Goal: Navigation & Orientation: Find specific page/section

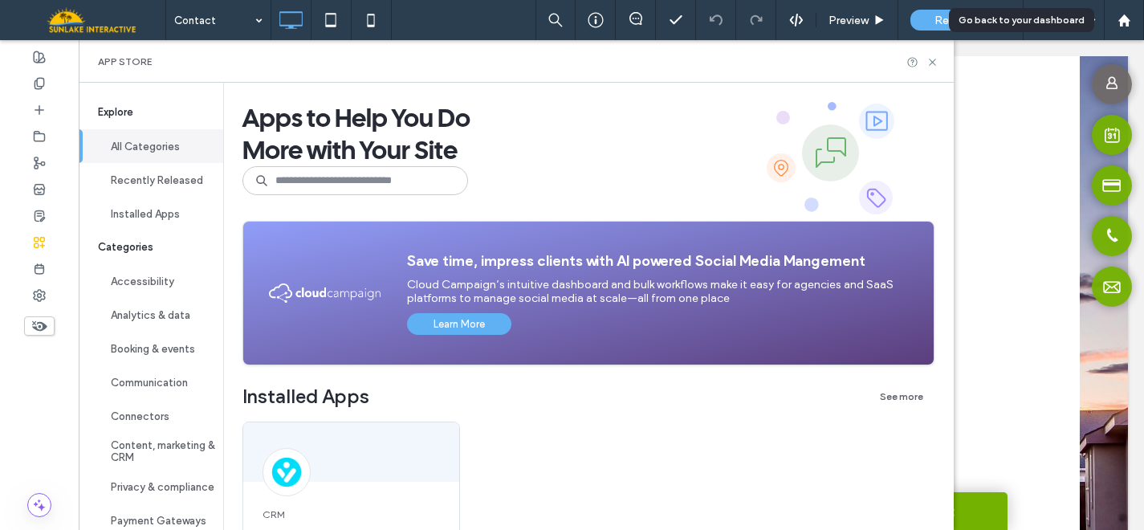
scroll to position [936, 0]
click at [939, 59] on icon at bounding box center [933, 62] width 12 height 12
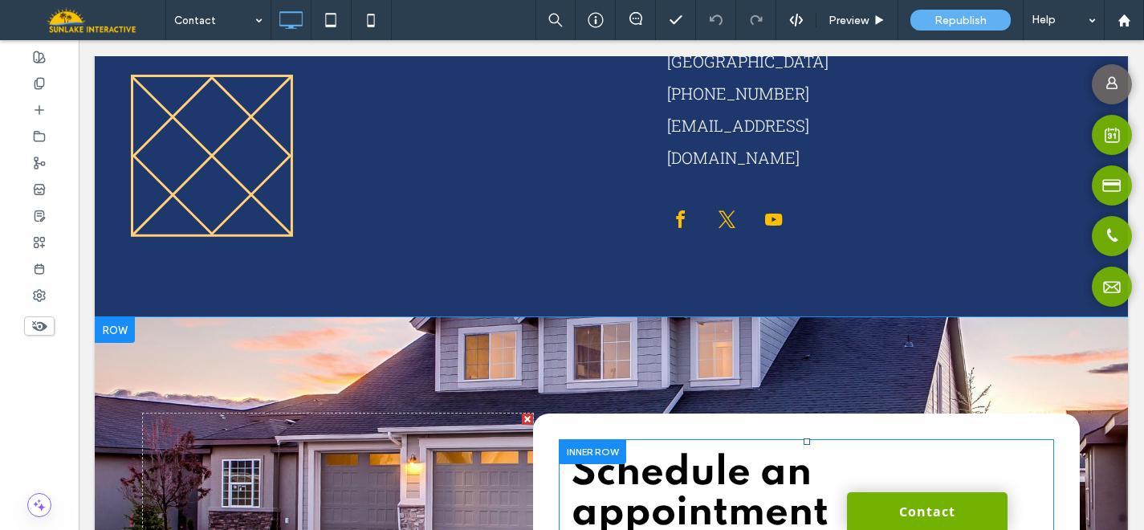
scroll to position [0, 0]
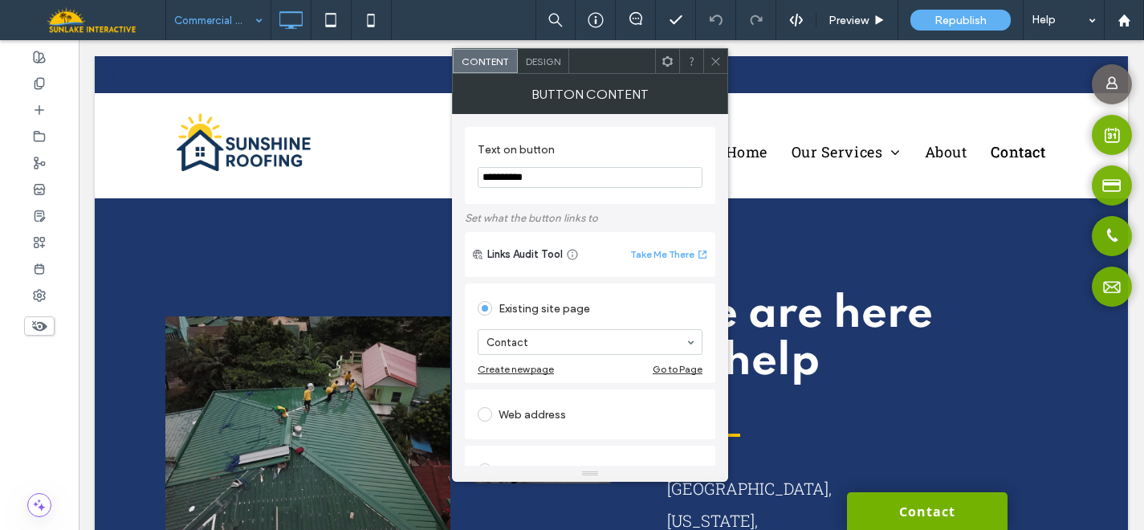
click at [722, 59] on div at bounding box center [715, 61] width 24 height 24
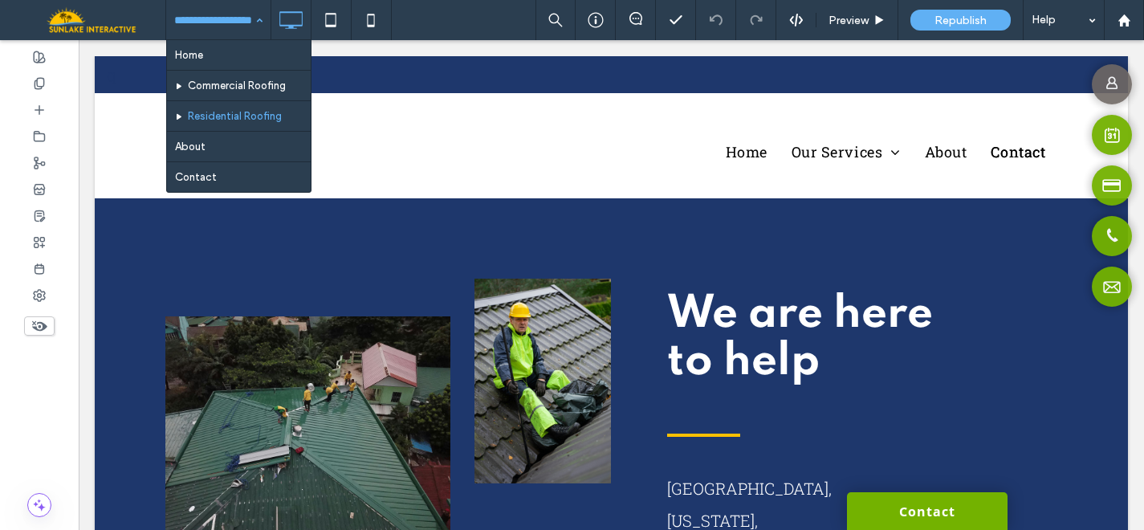
click at [234, 22] on input at bounding box center [214, 20] width 80 height 40
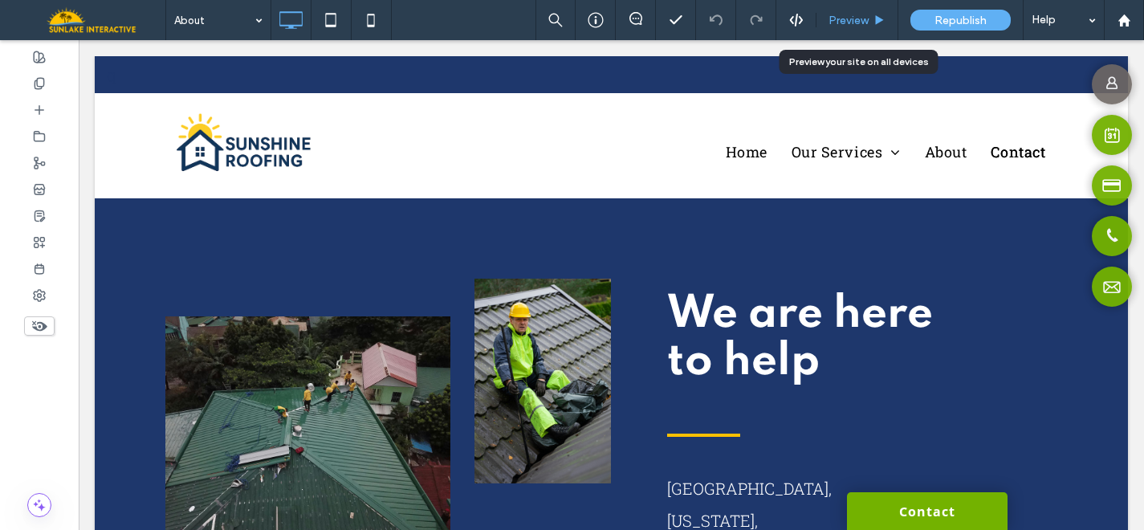
click at [844, 18] on span "Preview" at bounding box center [849, 21] width 40 height 14
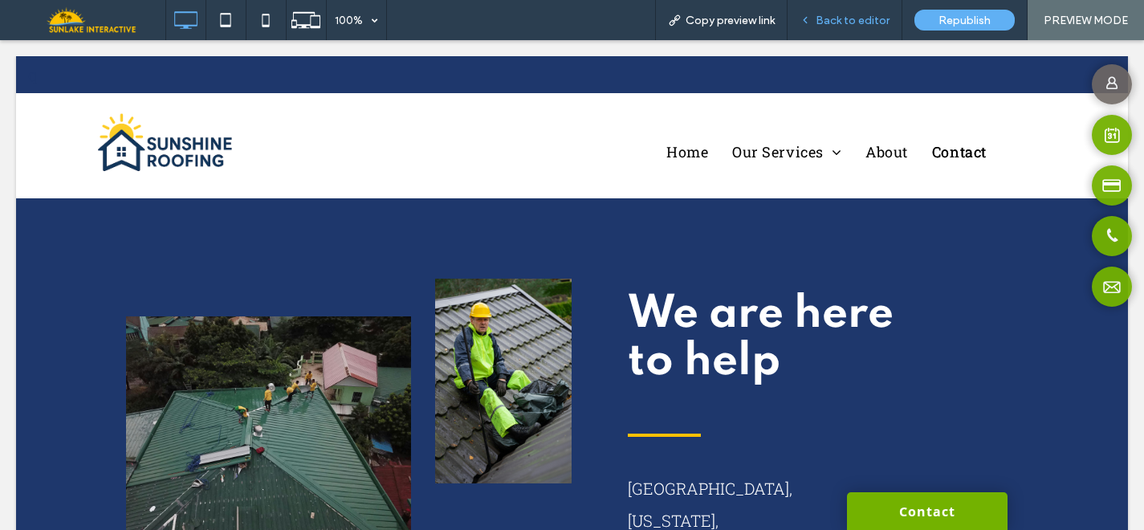
click at [807, 26] on div "Back to editor" at bounding box center [845, 21] width 114 height 14
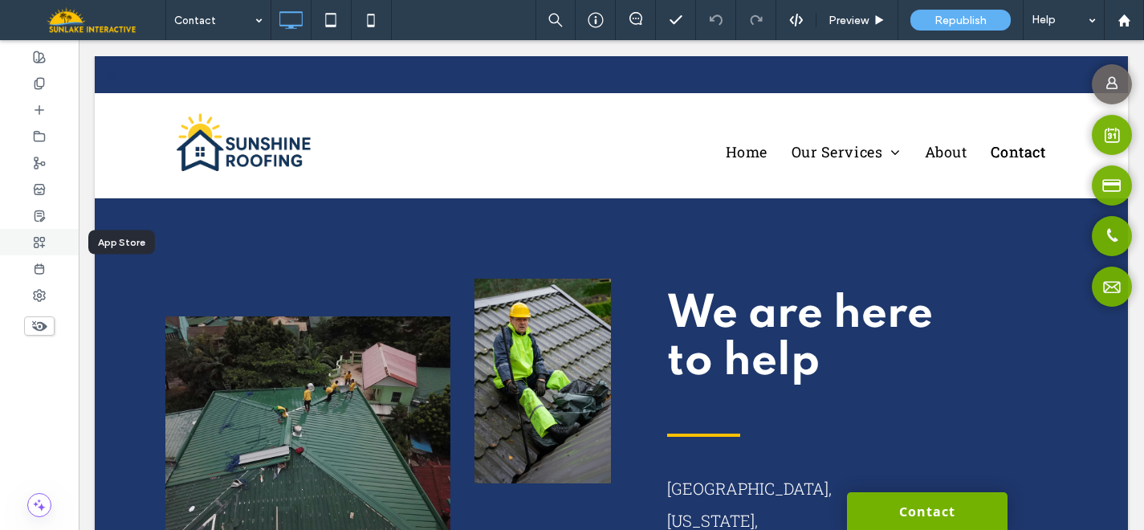
click at [41, 240] on use at bounding box center [40, 242] width 10 height 10
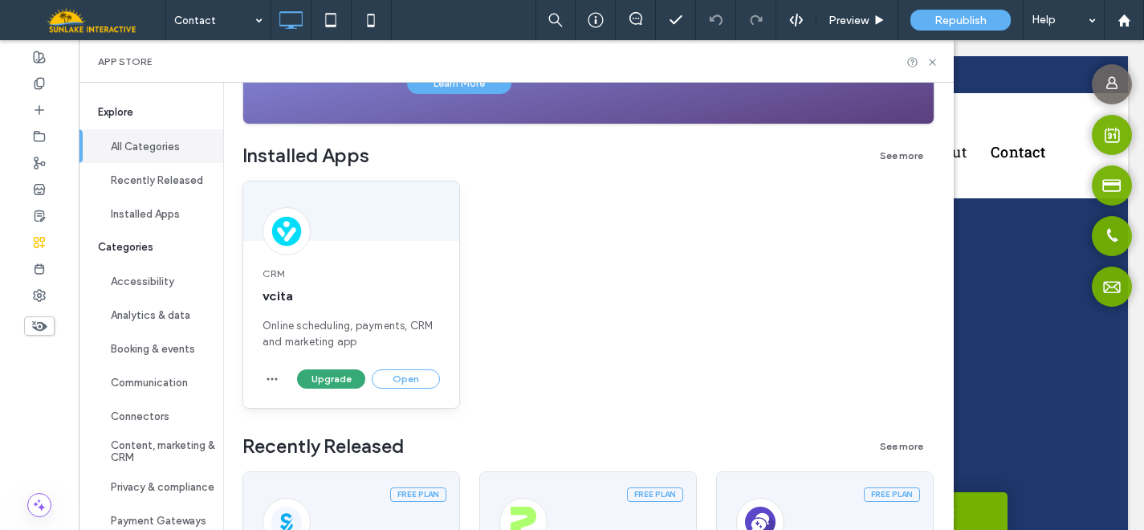
scroll to position [246, 0]
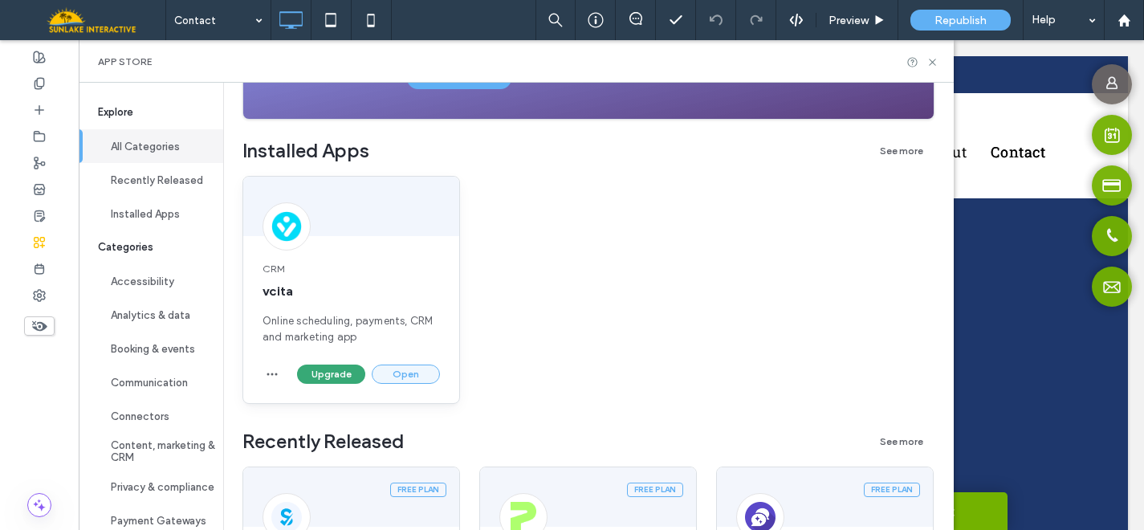
click at [405, 382] on button "Open" at bounding box center [406, 374] width 68 height 19
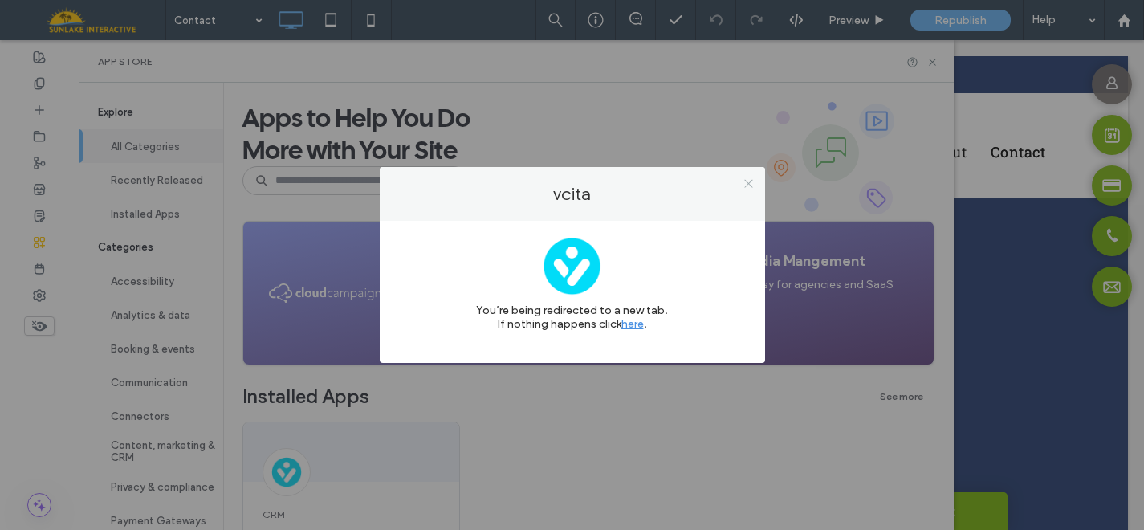
click at [746, 185] on use at bounding box center [748, 183] width 8 height 8
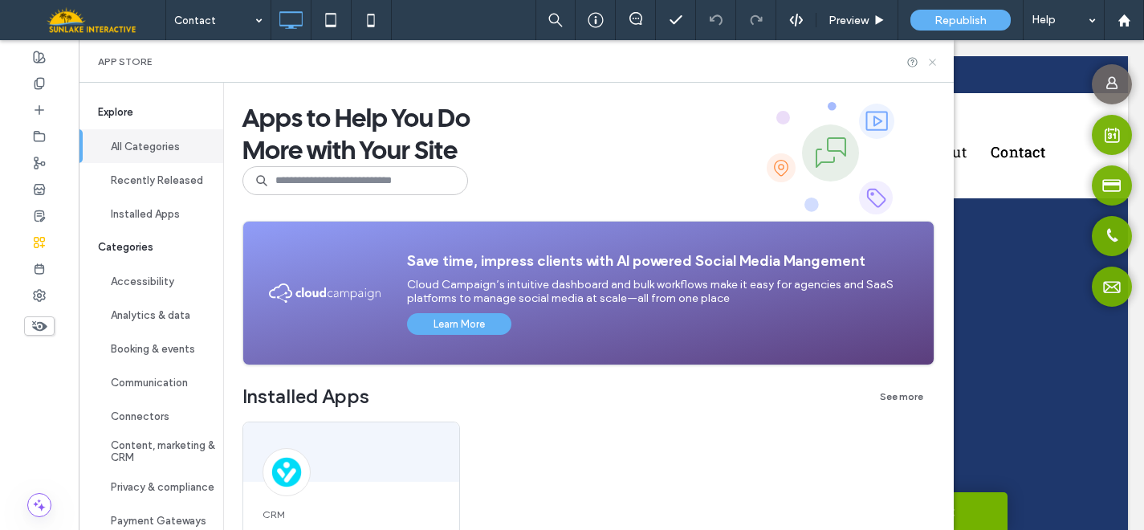
click at [939, 62] on icon at bounding box center [933, 62] width 12 height 12
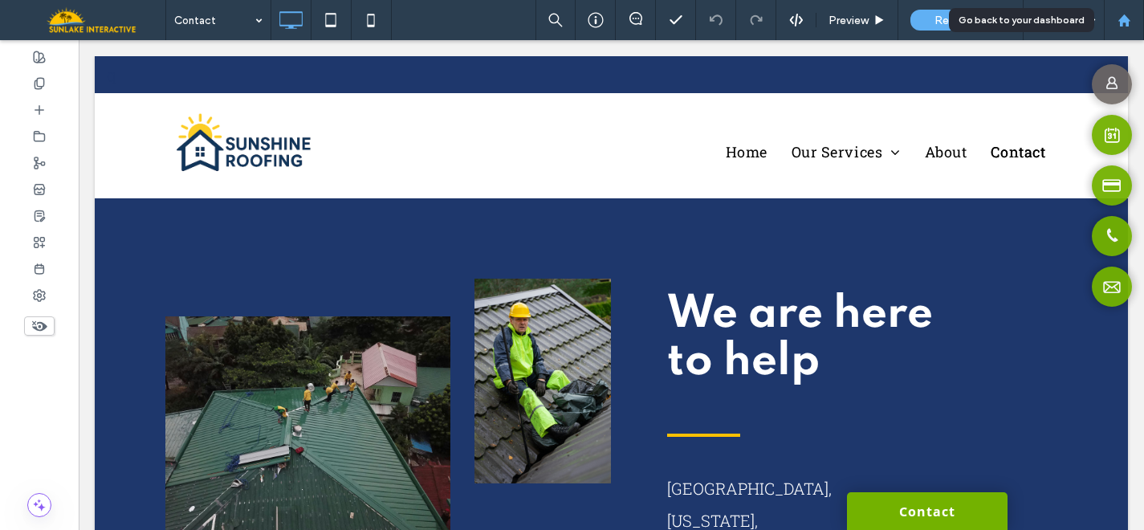
click at [1116, 22] on div at bounding box center [1124, 21] width 39 height 14
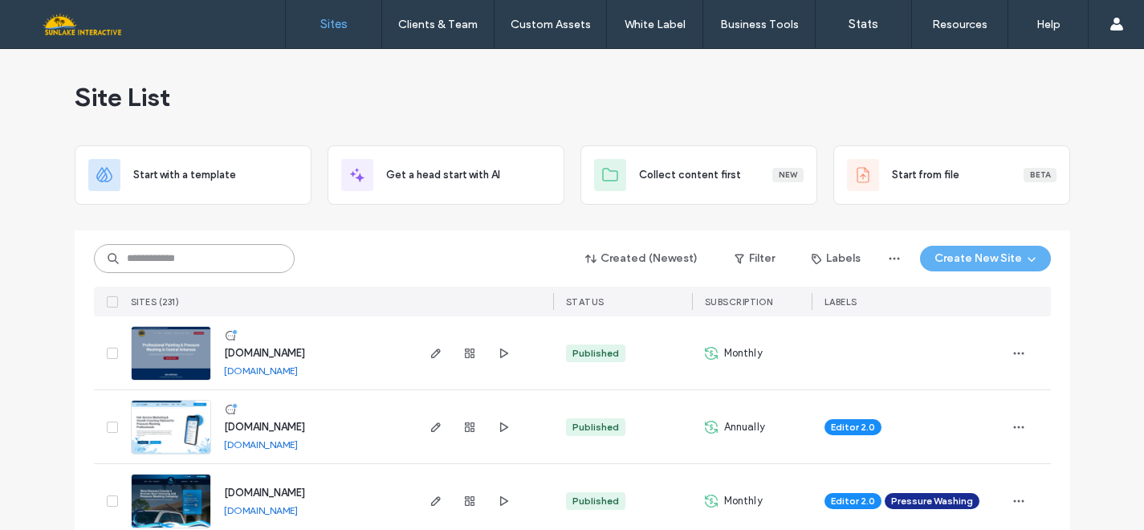
click at [226, 267] on input at bounding box center [194, 258] width 201 height 29
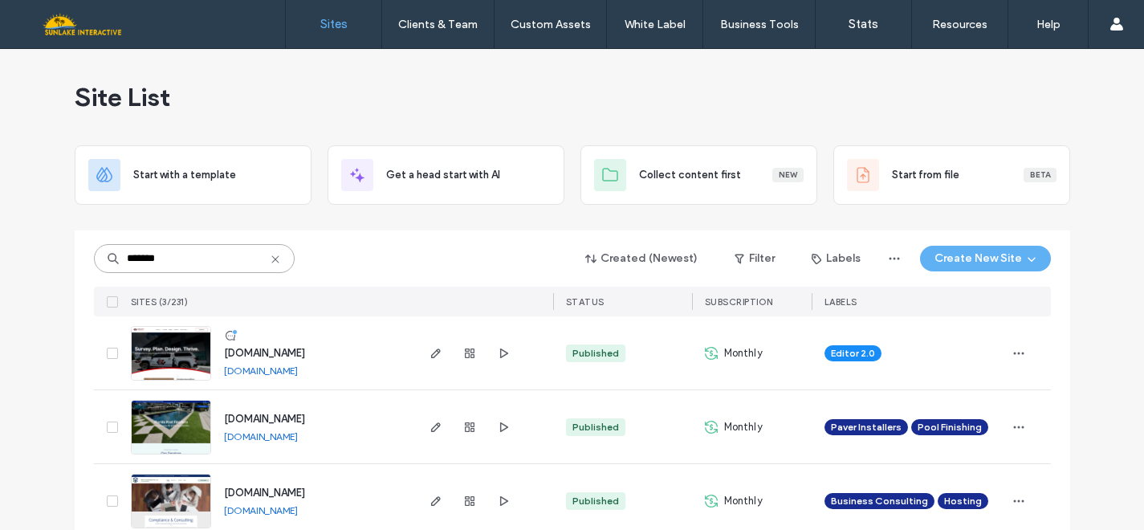
type input "*******"
click at [159, 362] on img at bounding box center [171, 381] width 79 height 109
